Goal: Check status: Check status

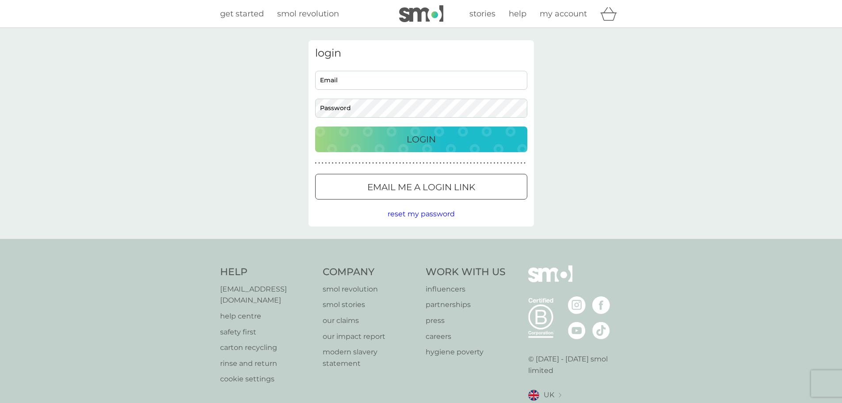
click at [412, 68] on div "login Email Password Login ● ● ● ● ● ● ● ● ● ● ● ● ● ● ● ● ● ● ● ● ● ● ● ● ● ● …" at bounding box center [420, 133] width 225 height 186
drag, startPoint x: 415, startPoint y: 76, endPoint x: 416, endPoint y: 83, distance: 7.2
click at [415, 76] on input "Email" at bounding box center [421, 80] width 212 height 19
type input "emma.day@ctsg.tech"
click at [403, 140] on div "Login" at bounding box center [421, 139] width 194 height 14
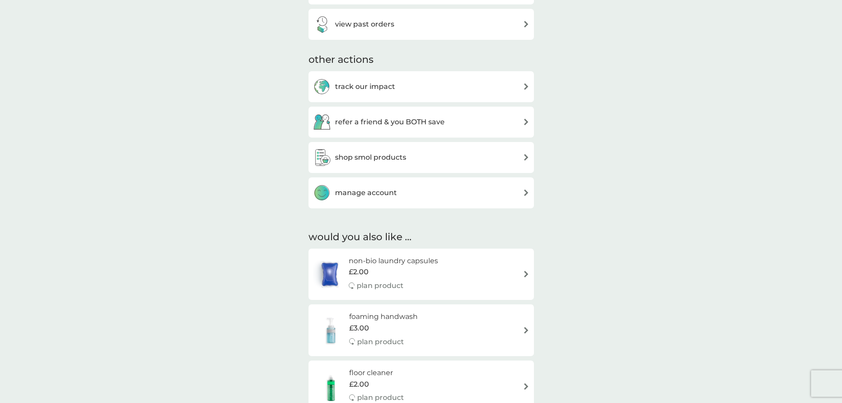
scroll to position [309, 0]
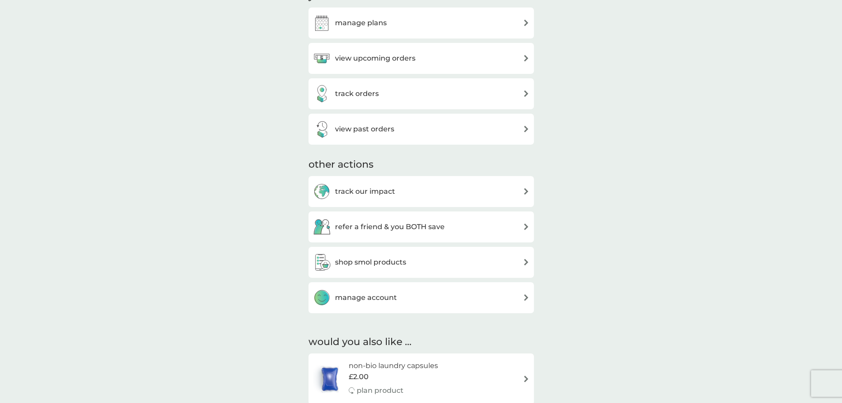
click at [393, 90] on div "track orders" at bounding box center [421, 94] width 217 height 18
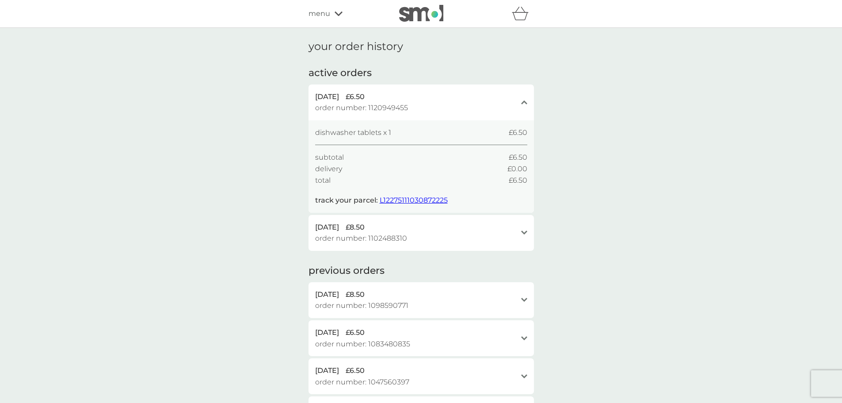
click at [696, 215] on div "your order history active orders [DATE] £6.50 order number: 1120949455 close di…" at bounding box center [421, 328] width 842 height 600
